Goal: Transaction & Acquisition: Purchase product/service

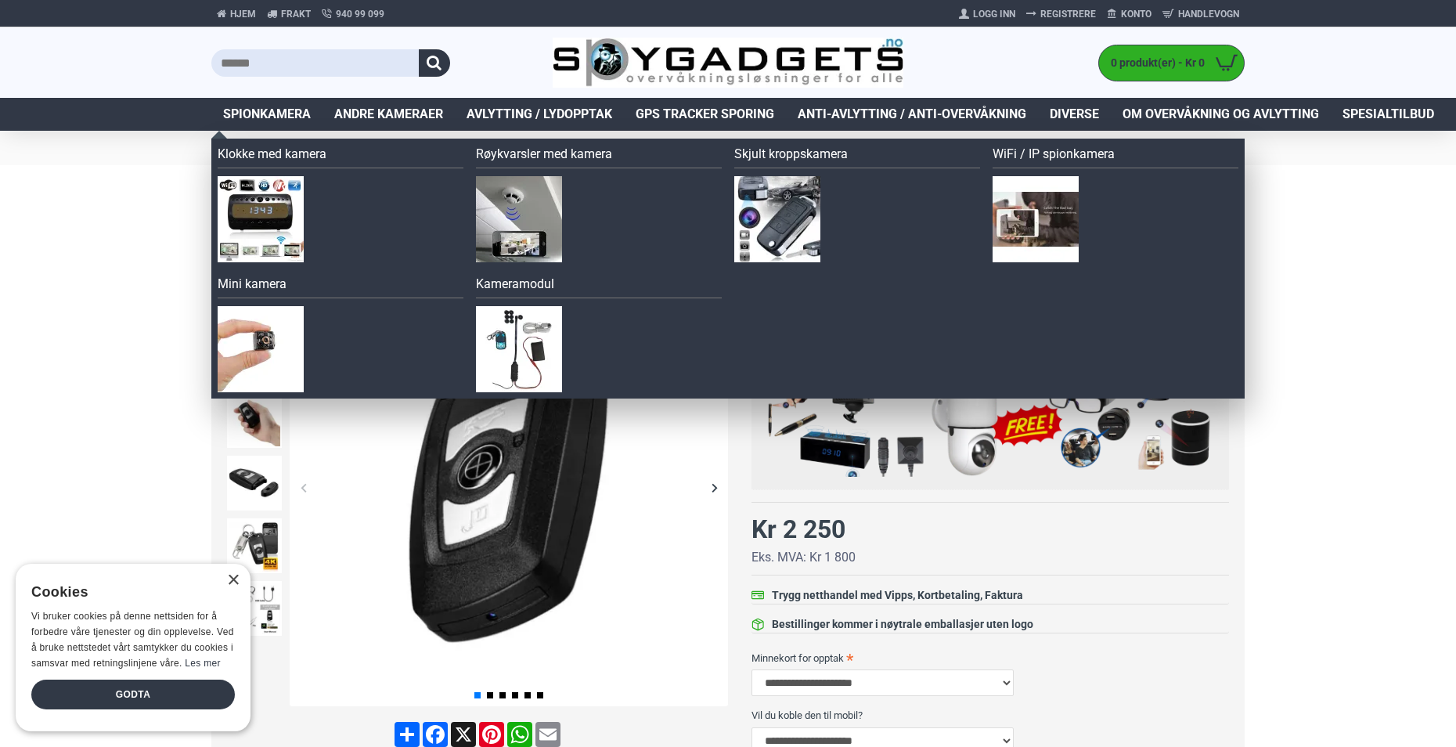
click at [271, 110] on span "Spionkamera" at bounding box center [267, 114] width 88 height 19
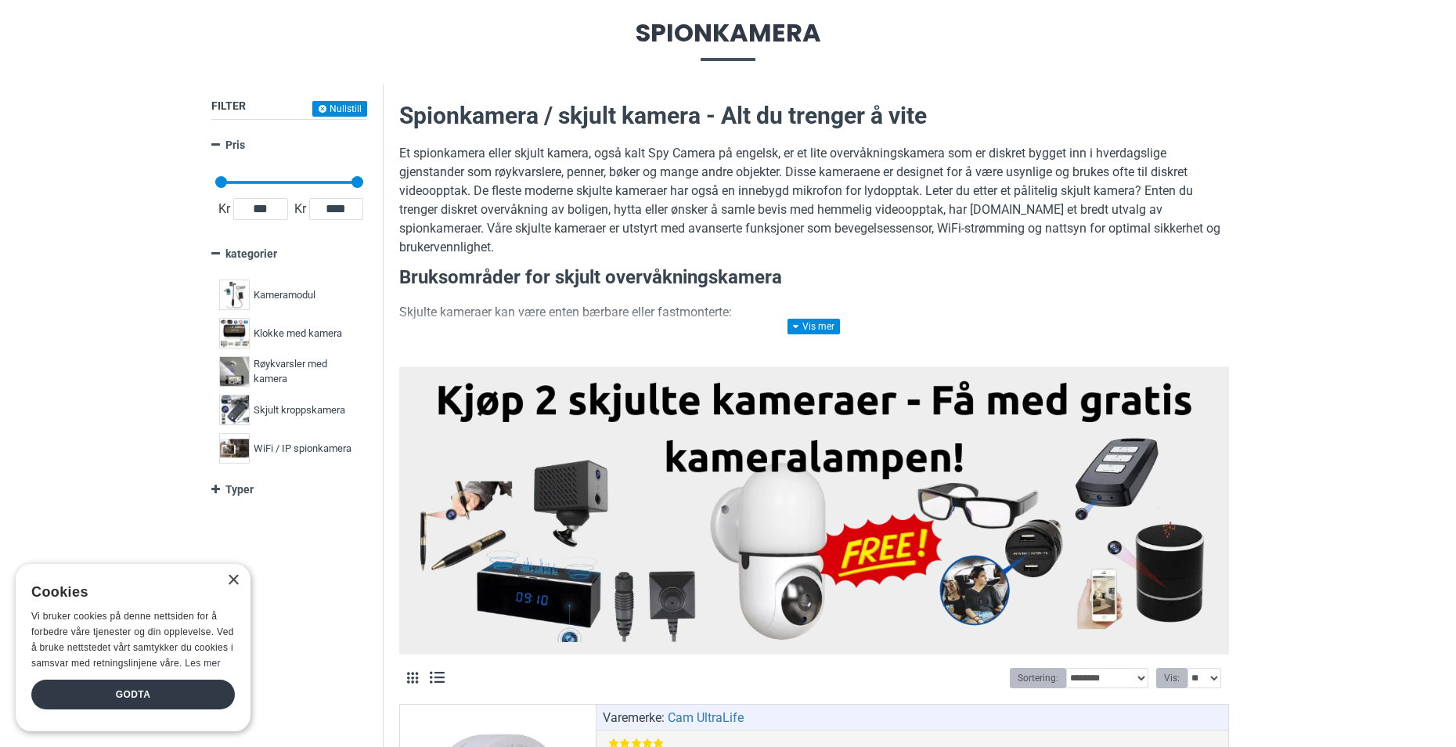
scroll to position [235, 0]
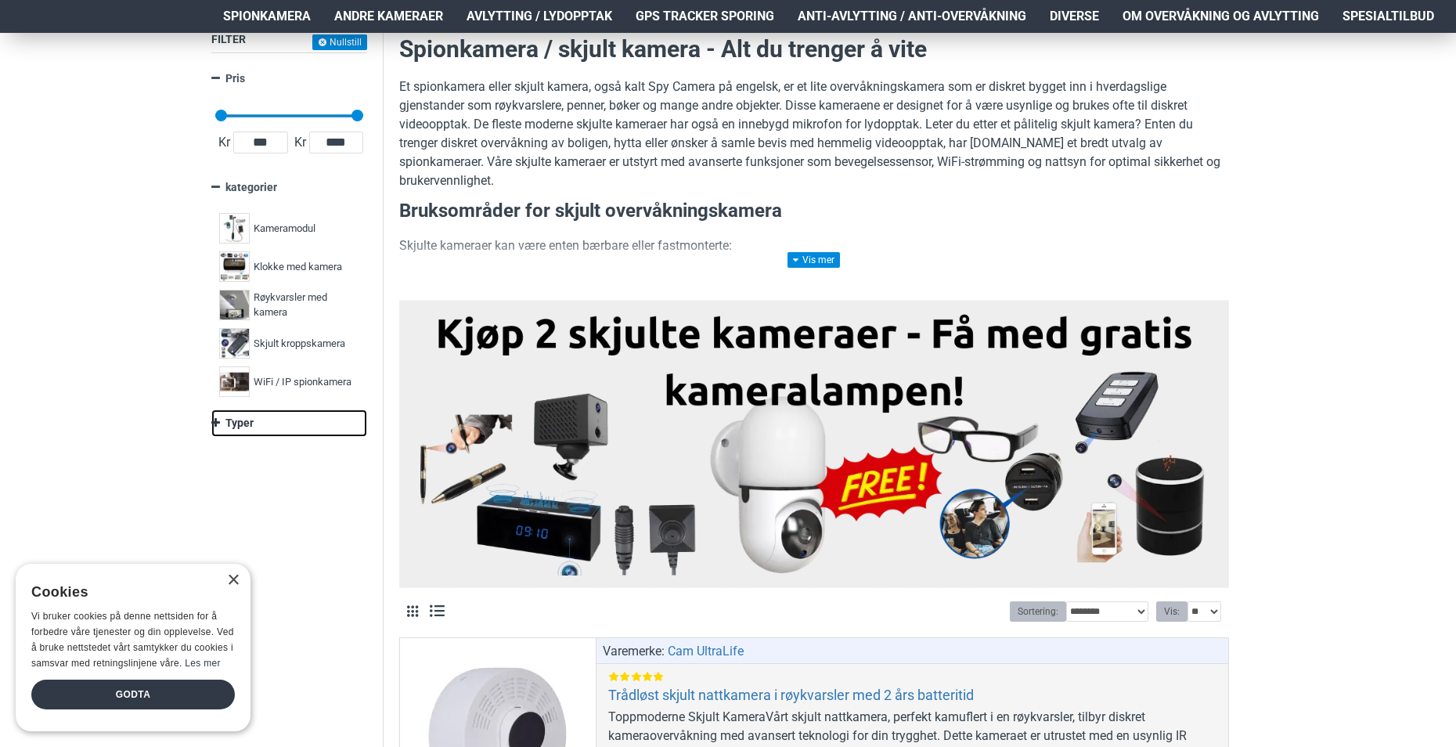
click at [240, 420] on link "Typer" at bounding box center [289, 422] width 156 height 27
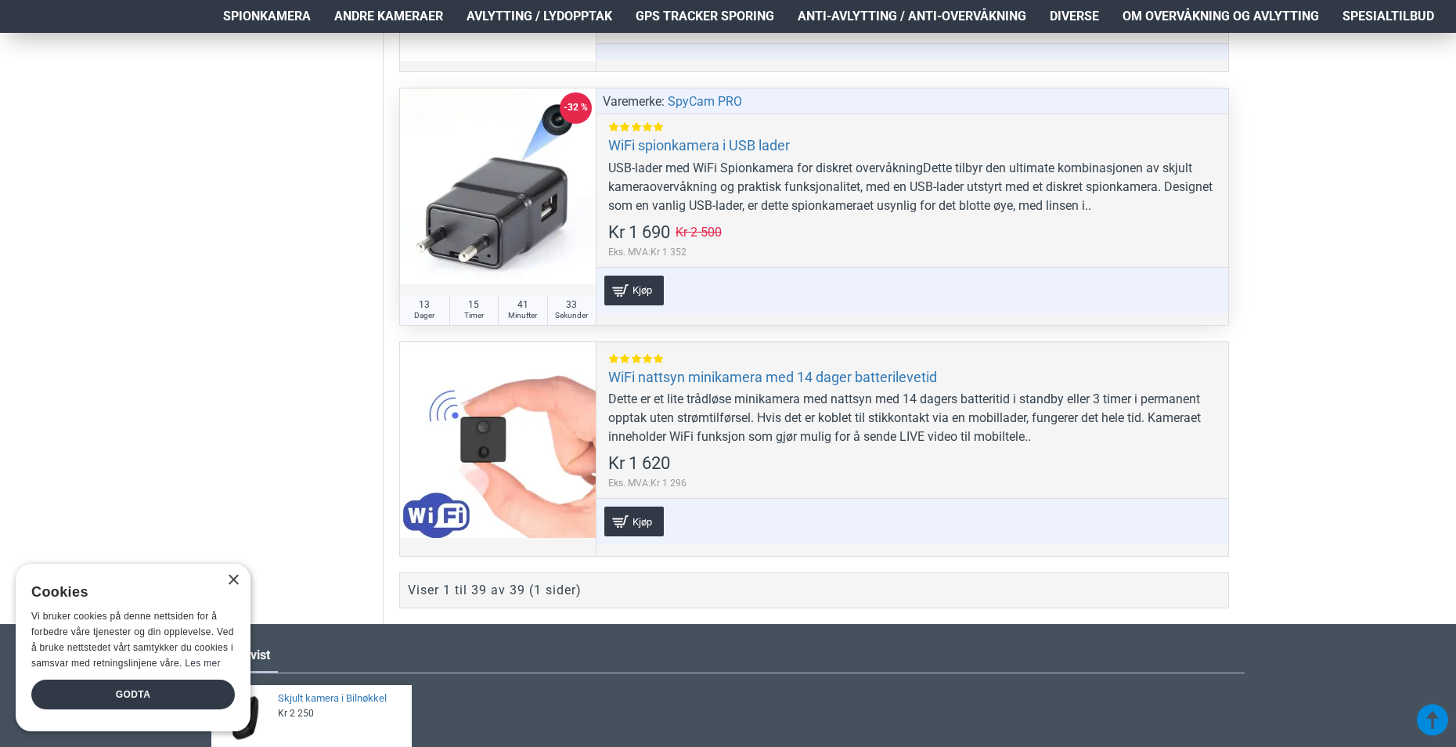
scroll to position [9335, 0]
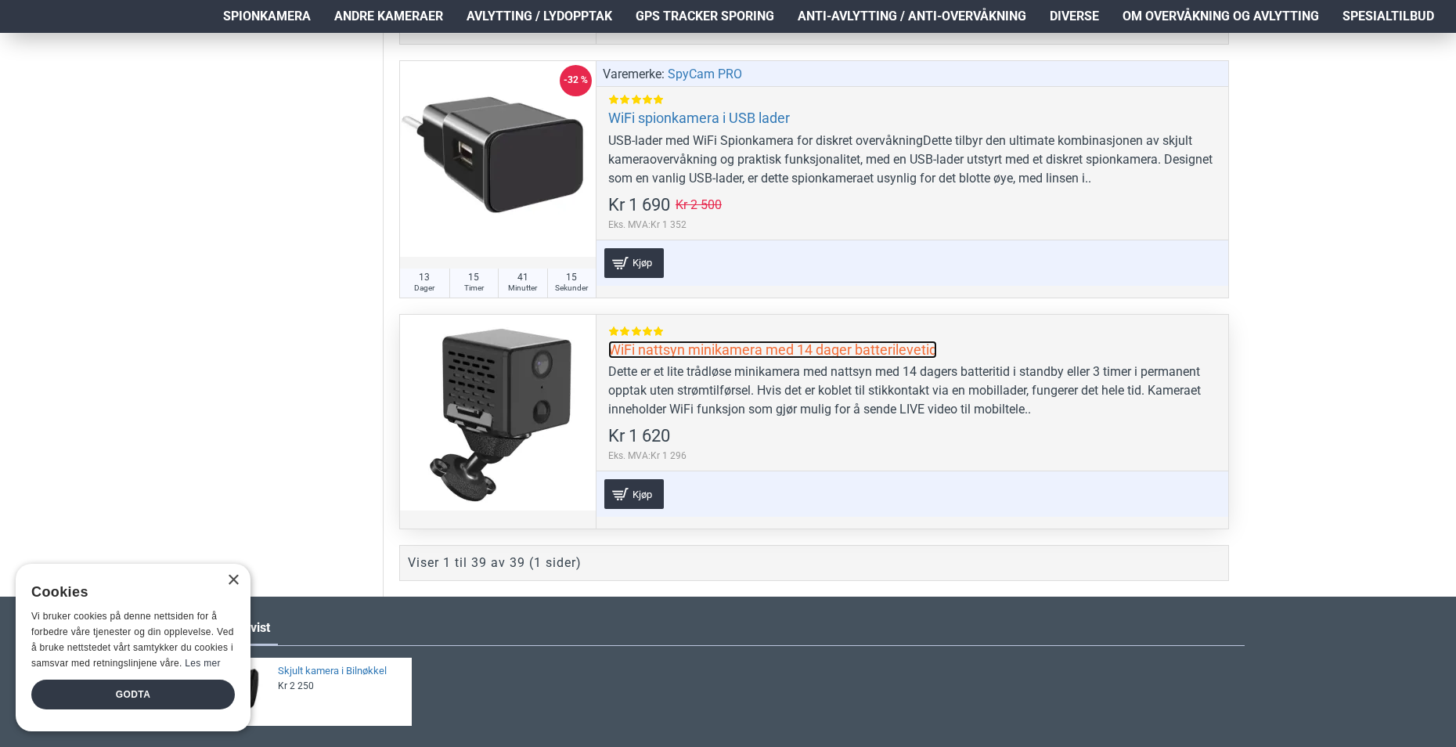
click at [768, 352] on link "WiFi nattsyn minikamera med 14 dager batterilevetid" at bounding box center [772, 349] width 329 height 18
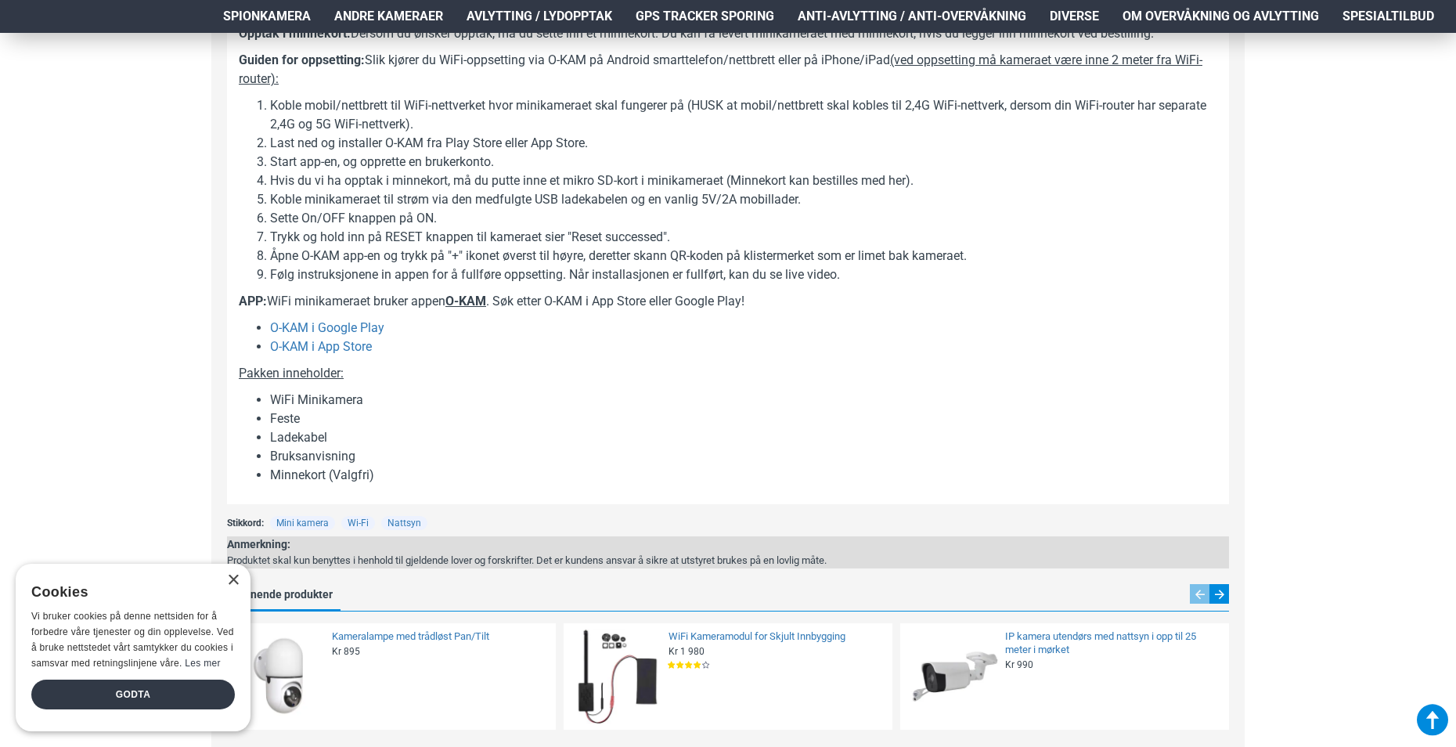
scroll to position [1460, 0]
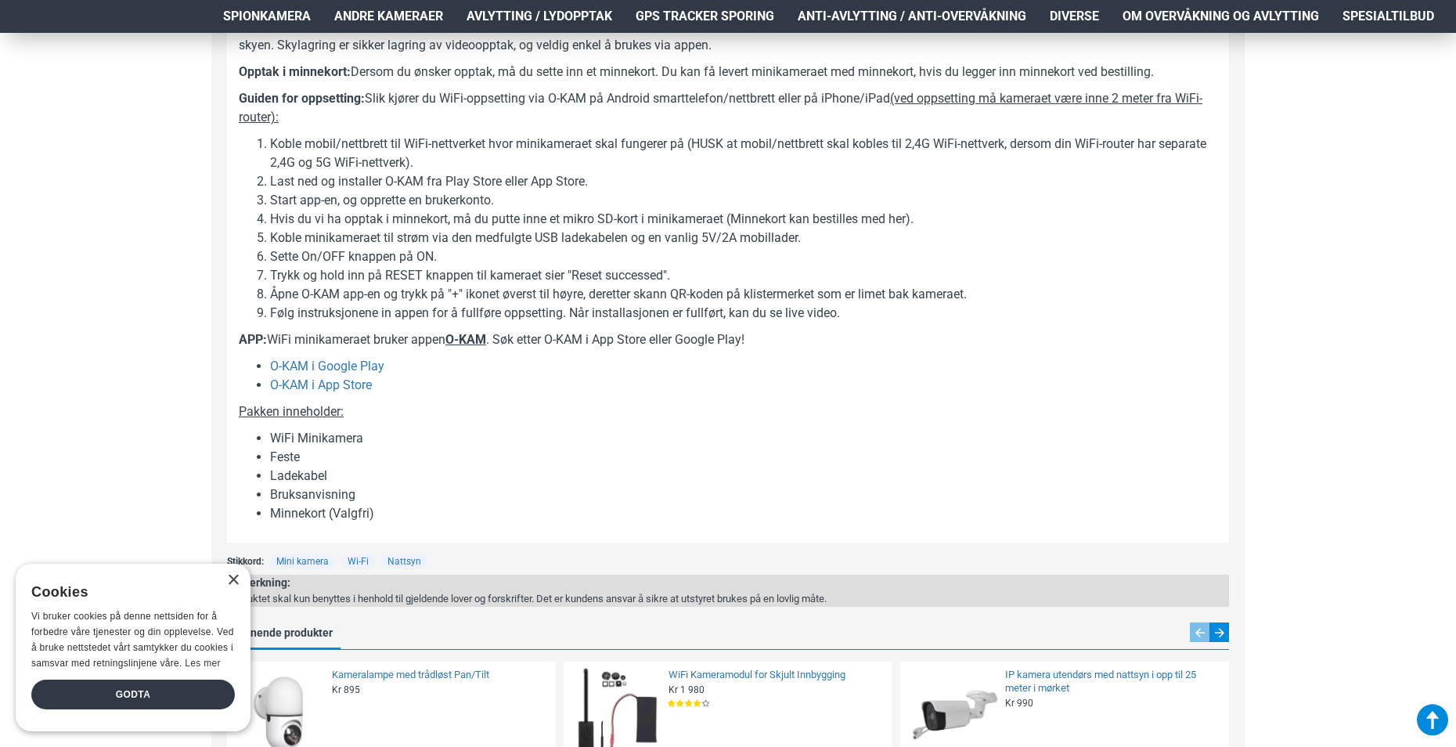
drag, startPoint x: 231, startPoint y: 584, endPoint x: 214, endPoint y: 573, distance: 19.8
click at [231, 585] on div "×" at bounding box center [233, 580] width 12 height 12
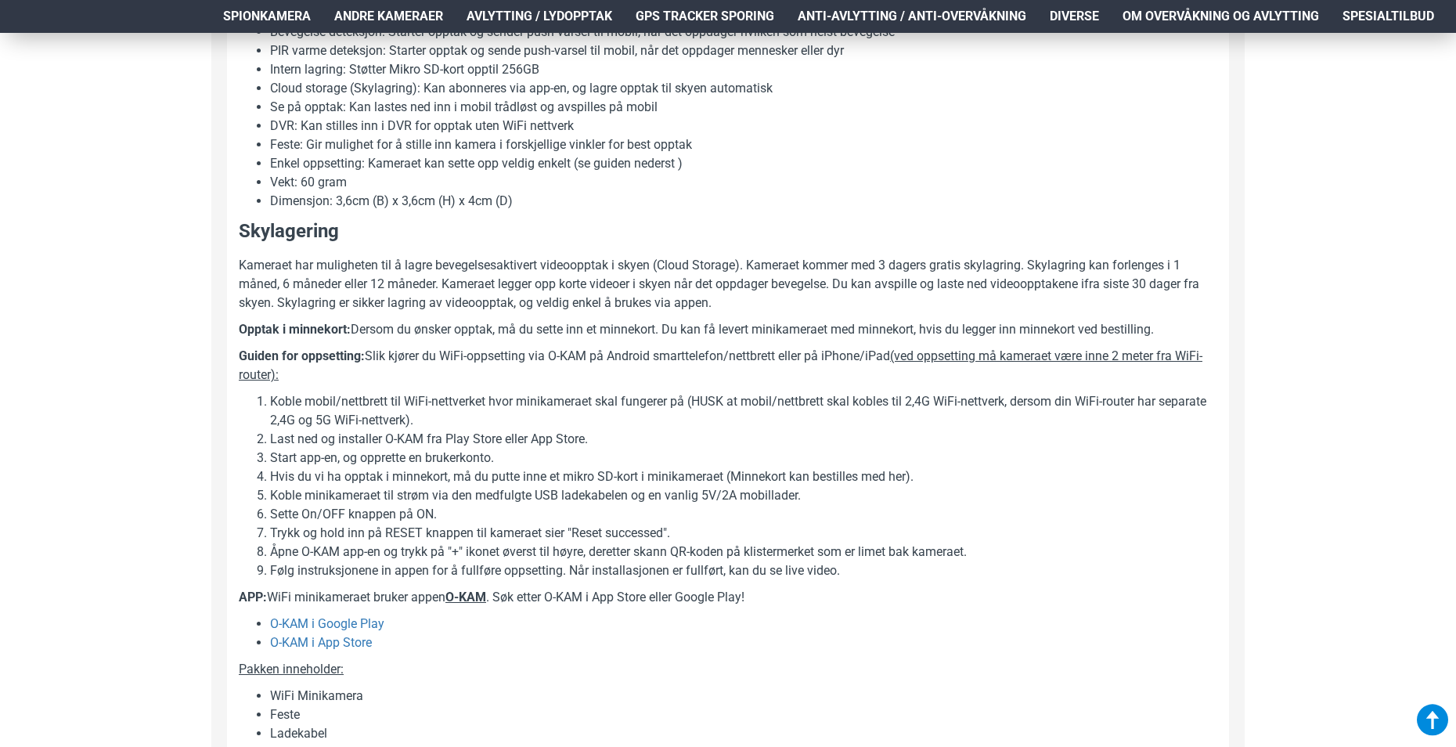
scroll to position [1226, 0]
